Goal: Transaction & Acquisition: Purchase product/service

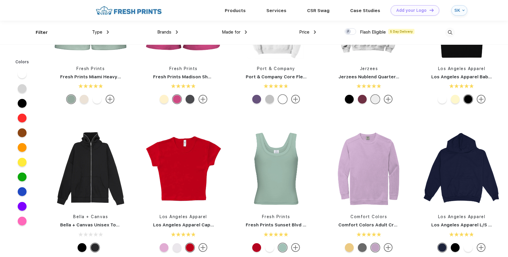
scroll to position [555, 0]
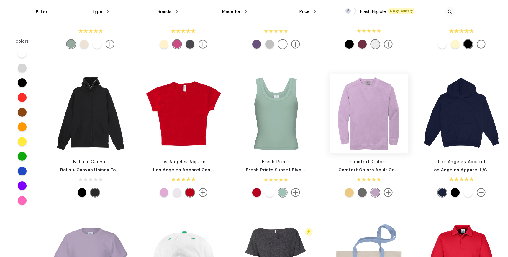
click at [382, 108] on img at bounding box center [368, 114] width 78 height 78
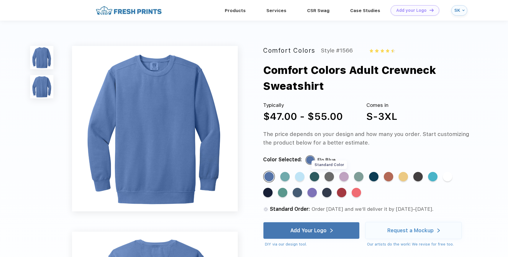
click at [332, 178] on div "Standard Color" at bounding box center [328, 176] width 9 height 9
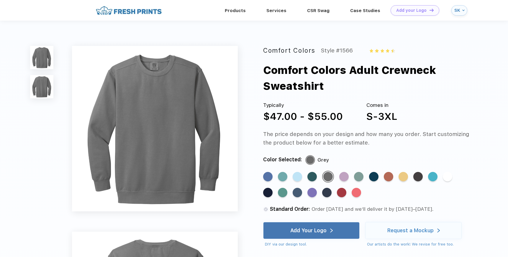
scroll to position [255, 0]
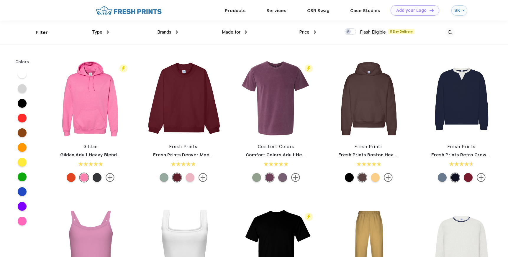
click at [174, 33] on div "Brands" at bounding box center [167, 32] width 21 height 7
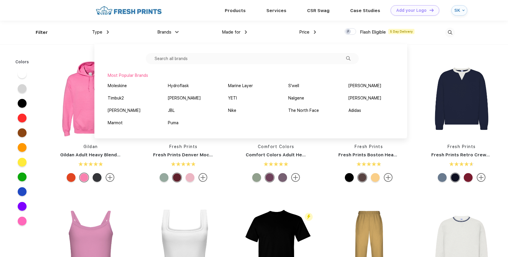
click at [183, 61] on input "text" at bounding box center [252, 58] width 213 height 11
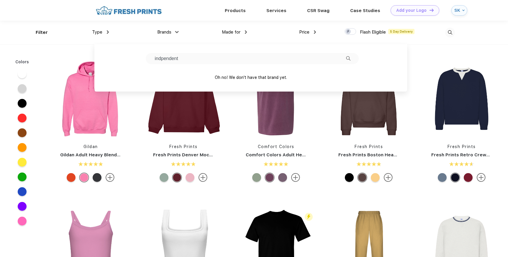
click at [162, 58] on input "indpendent" at bounding box center [252, 58] width 213 height 11
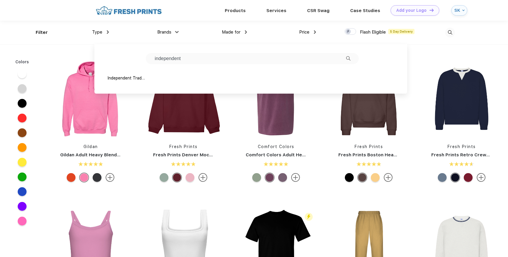
click at [197, 56] on input "independent" at bounding box center [252, 58] width 213 height 11
type input "independent"
click at [141, 81] on div "Independent Trading Co." at bounding box center [126, 78] width 37 height 6
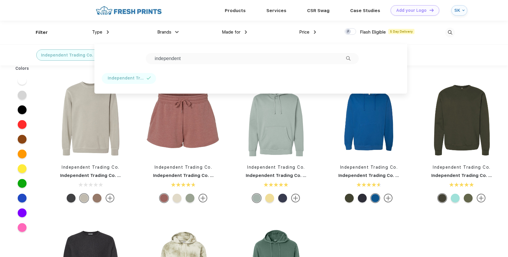
click at [143, 204] on div "Independent Trading Co. Independent Trading Co. Women’s Lightweight California …" at bounding box center [183, 142] width 87 height 125
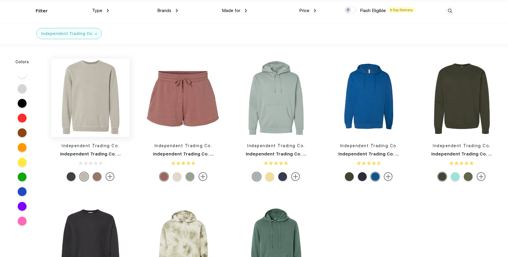
scroll to position [22, 0]
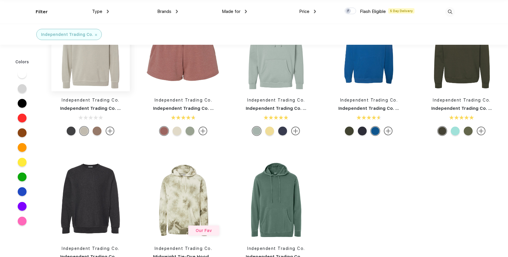
click at [102, 77] on img at bounding box center [90, 52] width 78 height 78
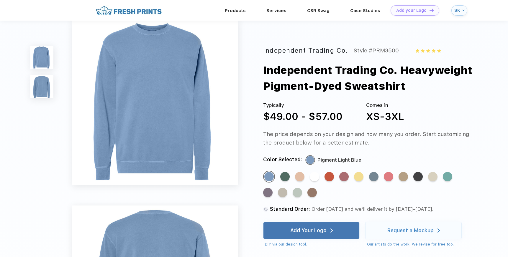
scroll to position [9, 0]
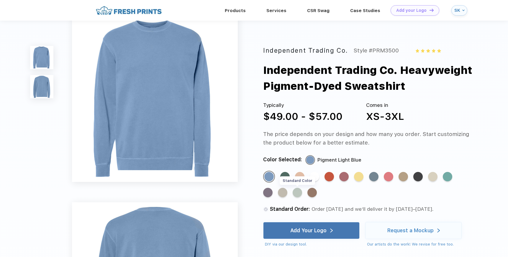
click at [300, 194] on div "Standard Color" at bounding box center [296, 192] width 9 height 9
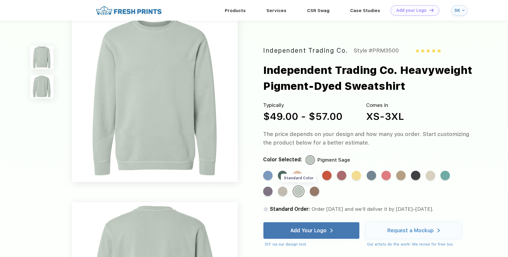
scroll to position [0, 0]
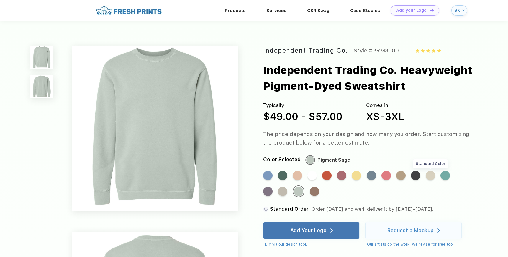
click at [429, 174] on div "Standard Color" at bounding box center [429, 175] width 9 height 9
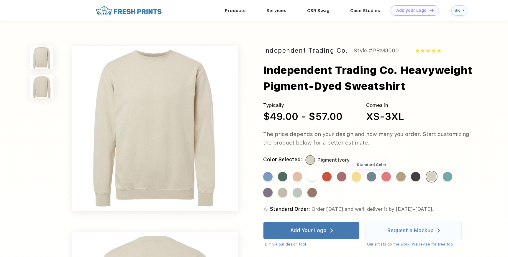
click at [368, 180] on div "Standard Color" at bounding box center [370, 176] width 9 height 9
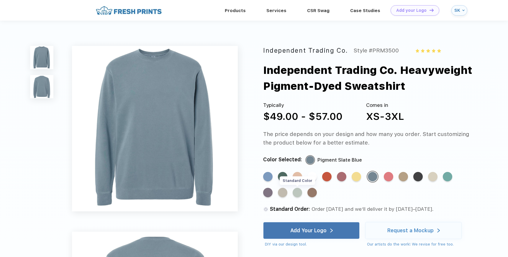
click at [301, 195] on div "Standard Color" at bounding box center [296, 192] width 9 height 9
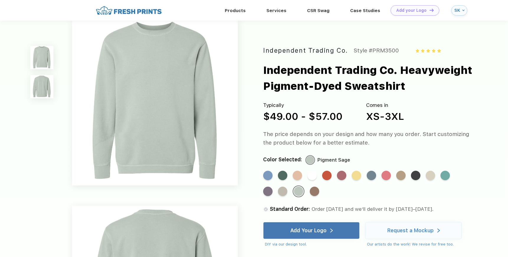
scroll to position [9, 0]
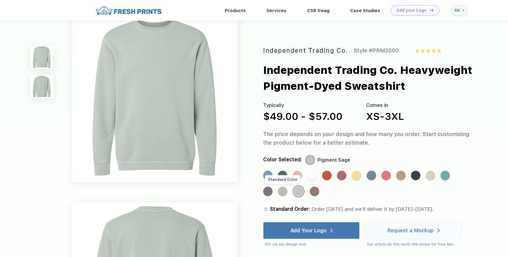
click at [285, 193] on div "Standard Color" at bounding box center [282, 191] width 9 height 9
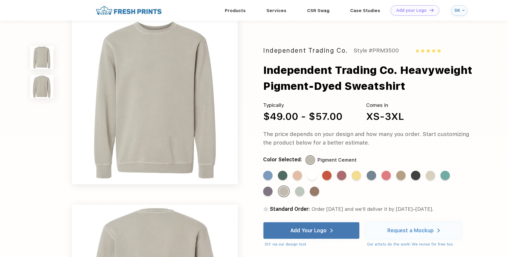
scroll to position [0, 0]
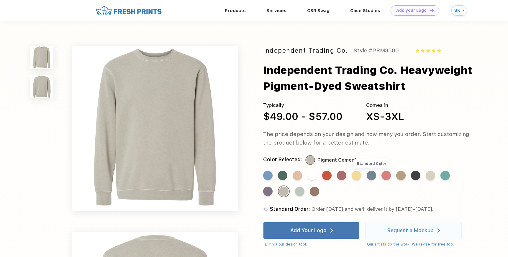
click at [371, 179] on div "Standard Color" at bounding box center [370, 175] width 9 height 9
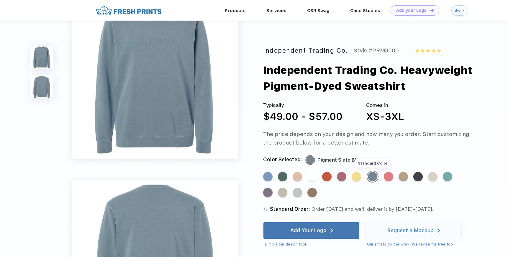
scroll to position [33, 0]
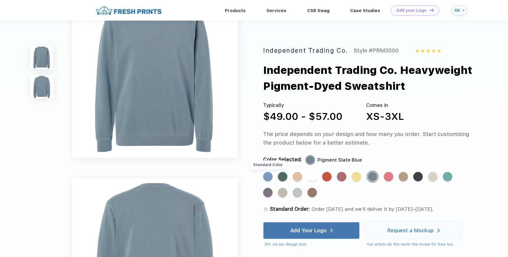
click at [267, 177] on div "Standard Color" at bounding box center [267, 176] width 9 height 9
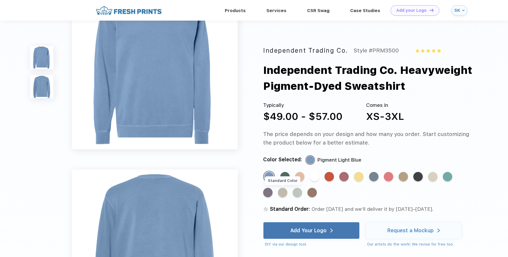
click at [284, 195] on div "Standard Color" at bounding box center [282, 192] width 9 height 9
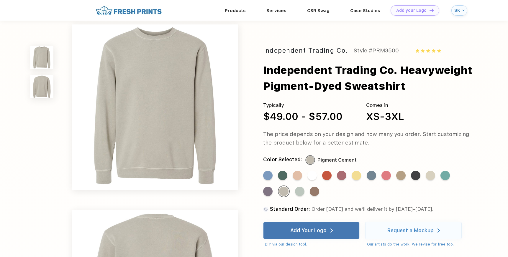
scroll to position [0, 0]
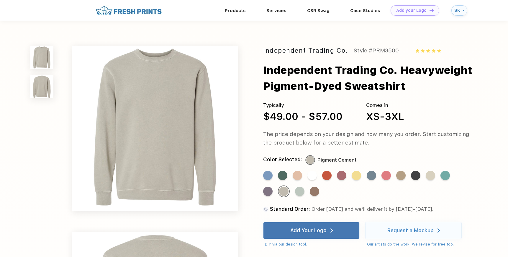
scroll to position [22, 0]
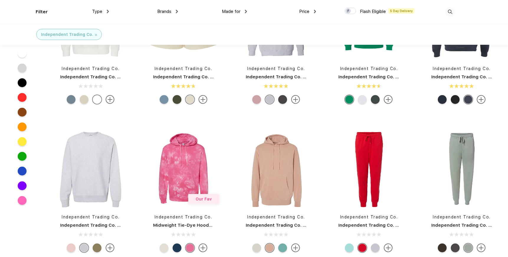
scroll to position [57, 0]
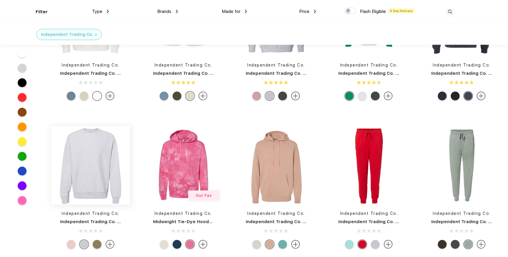
click at [79, 181] on img at bounding box center [90, 165] width 78 height 78
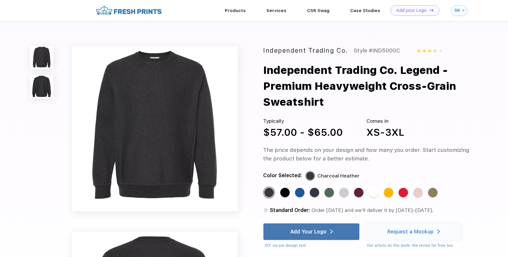
click at [346, 199] on div "Standard Color Standard Color Standard Color Standard Color Standard Color Stan…" at bounding box center [361, 195] width 197 height 17
click at [345, 192] on div "Standard Color" at bounding box center [343, 192] width 9 height 9
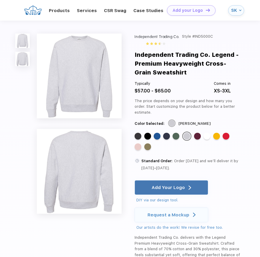
drag, startPoint x: 1, startPoint y: 89, endPoint x: -32, endPoint y: 89, distance: 32.7
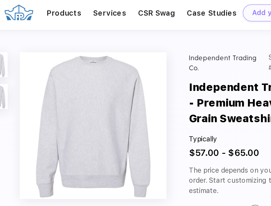
click at [36, 17] on div "Products Services Printing Fulfillment CSR Swag BIPOC-Owned Brands Women-Owned …" at bounding box center [125, 10] width 216 height 21
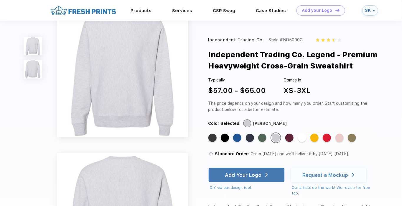
scroll to position [11, 0]
